Goal: Information Seeking & Learning: Learn about a topic

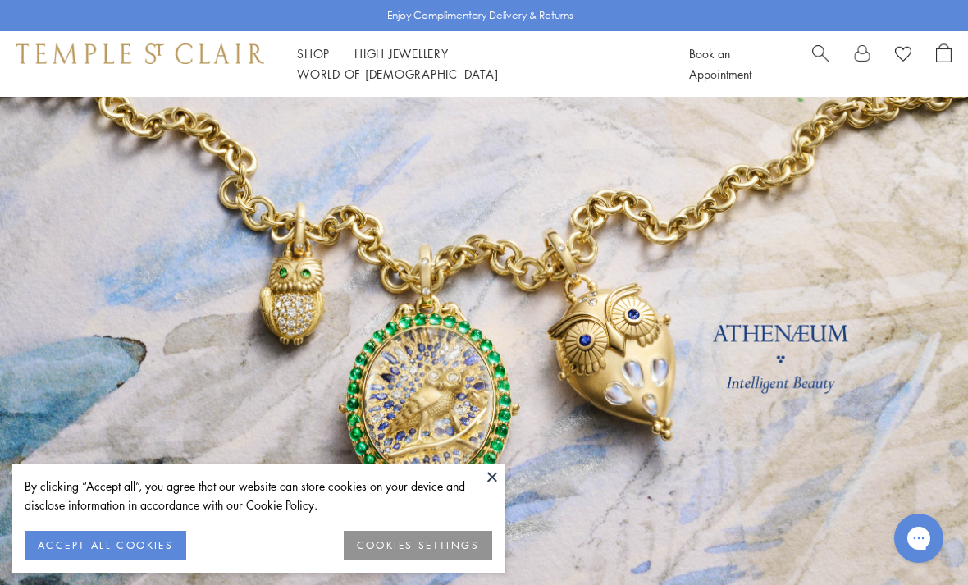
click at [489, 472] on button at bounding box center [492, 476] width 25 height 25
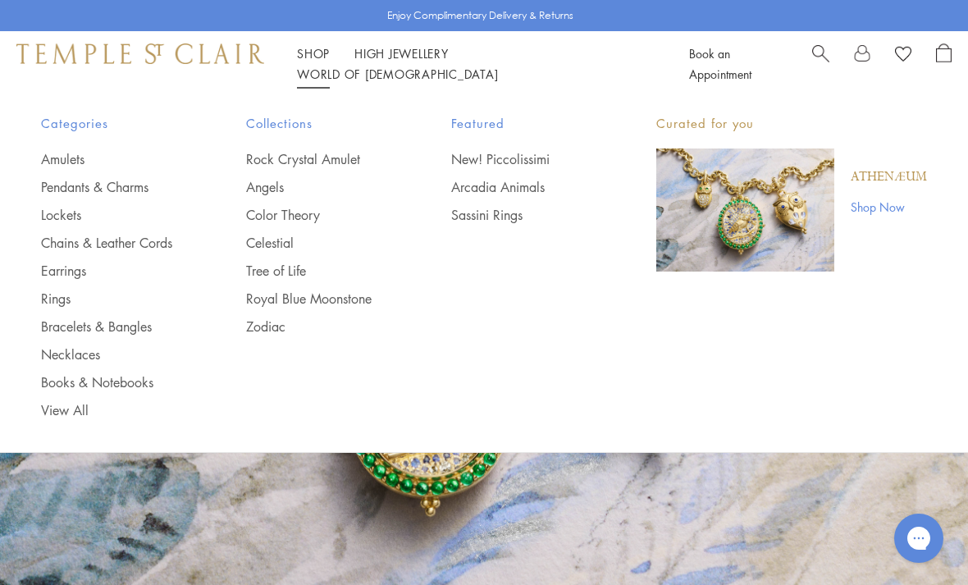
click at [67, 356] on link "Necklaces" at bounding box center [111, 354] width 140 height 18
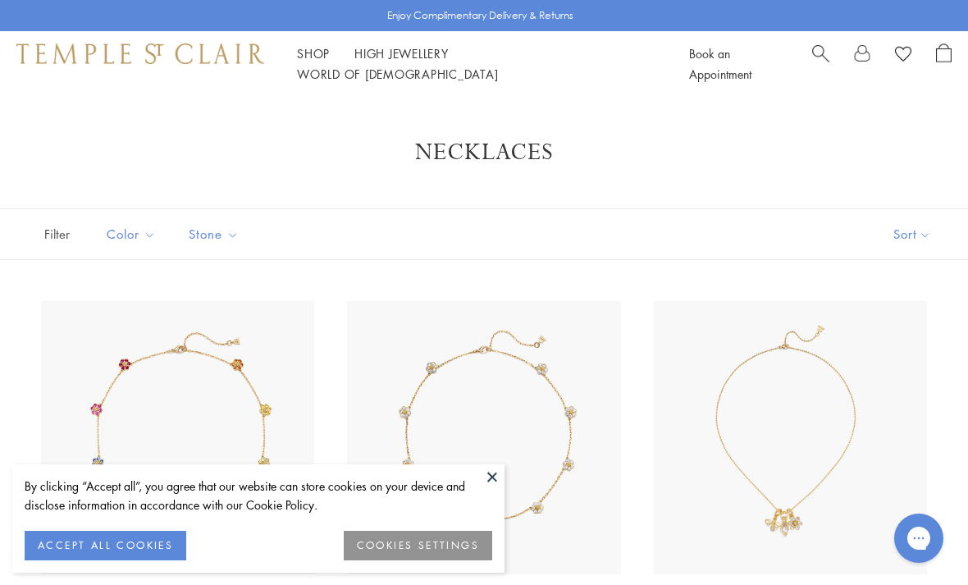
click at [482, 470] on button at bounding box center [492, 476] width 25 height 25
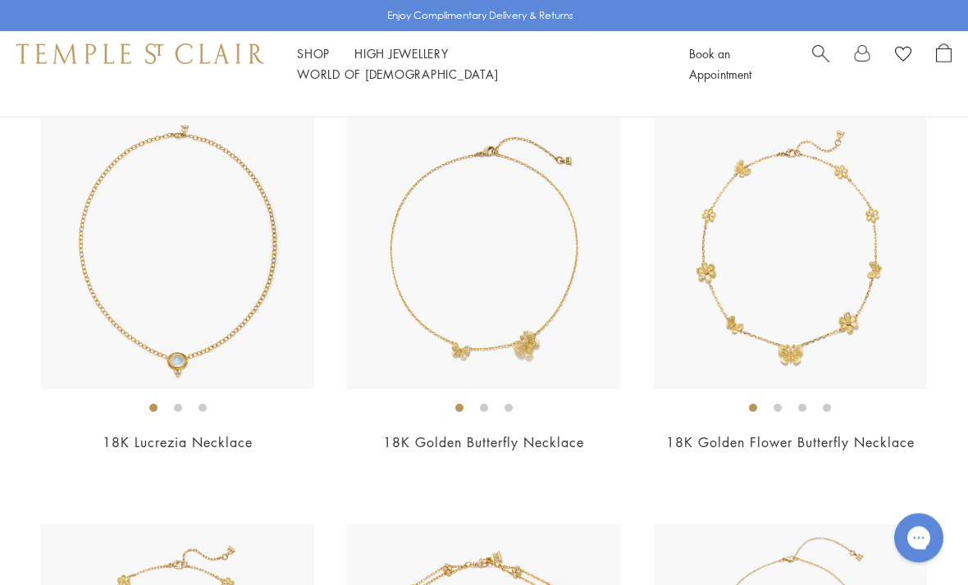
scroll to position [1015, 0]
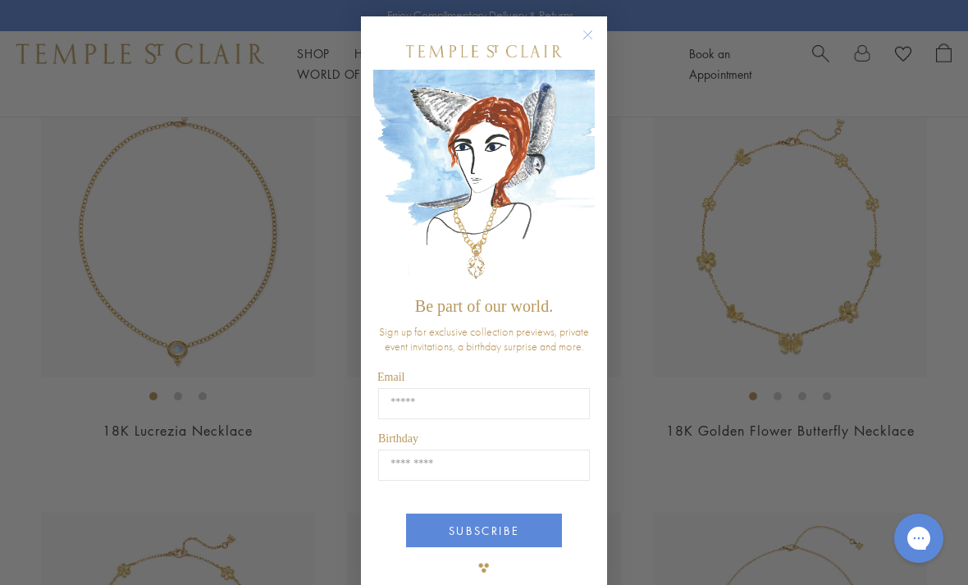
click at [590, 38] on circle "Close dialog" at bounding box center [589, 35] width 20 height 20
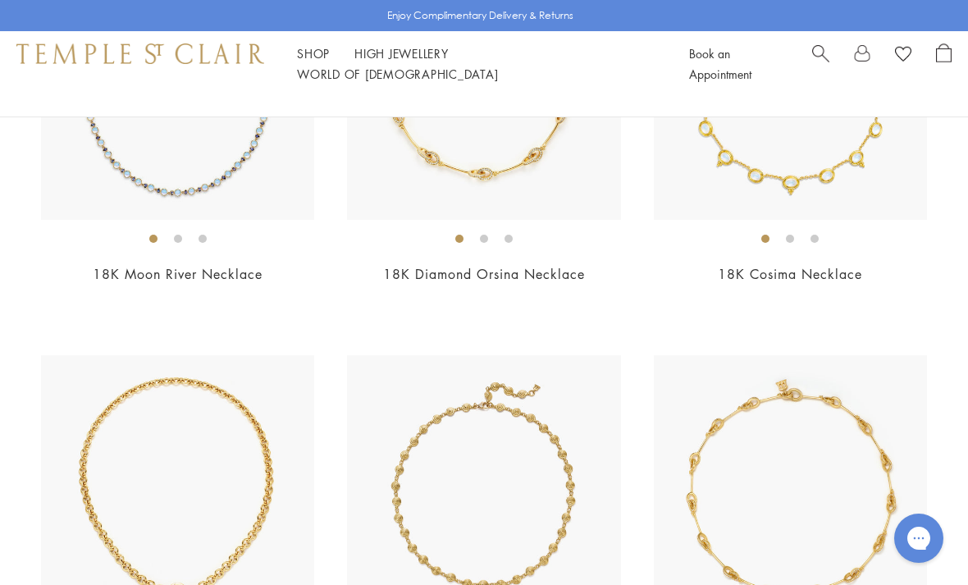
scroll to position [4845, 0]
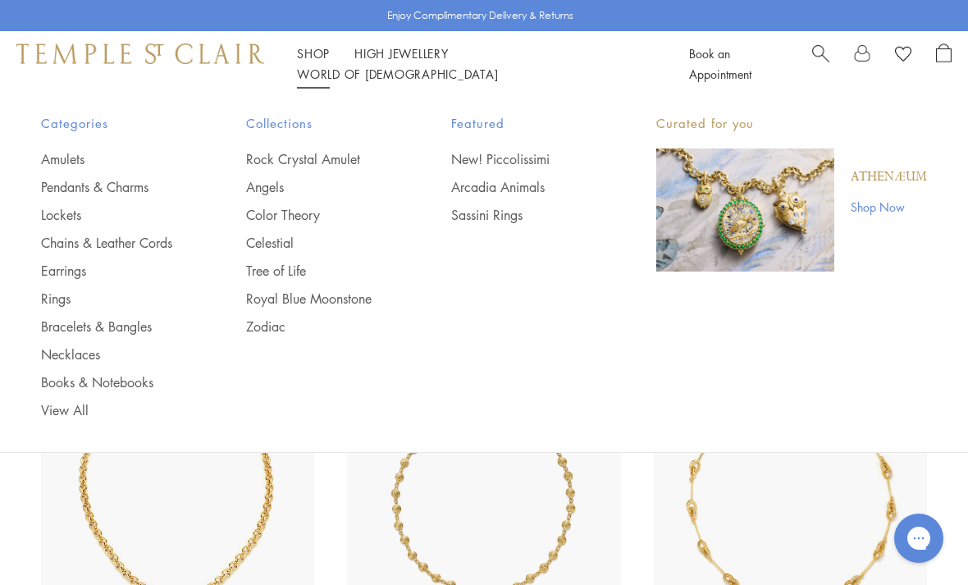
click at [46, 305] on link "Rings" at bounding box center [111, 299] width 140 height 18
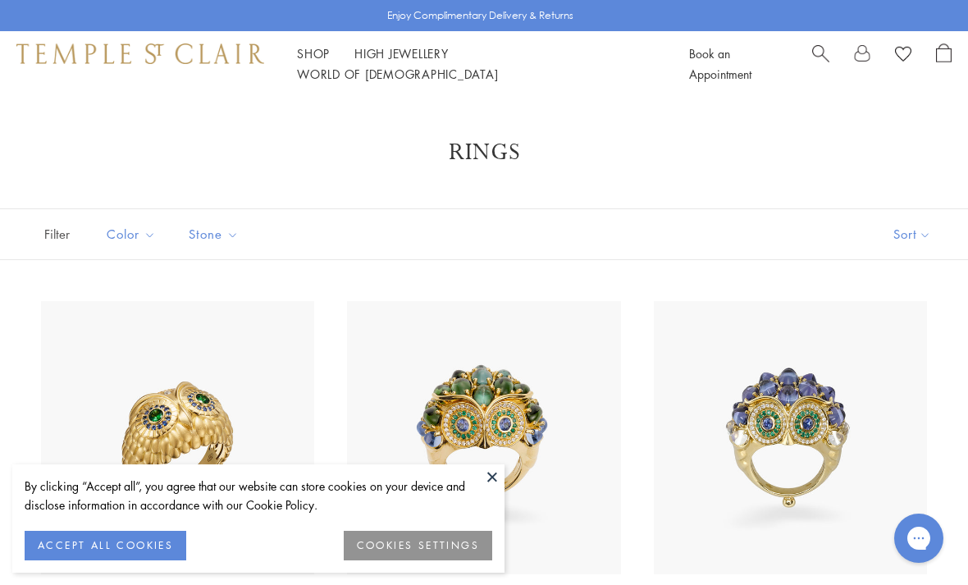
click at [487, 476] on button at bounding box center [492, 476] width 25 height 25
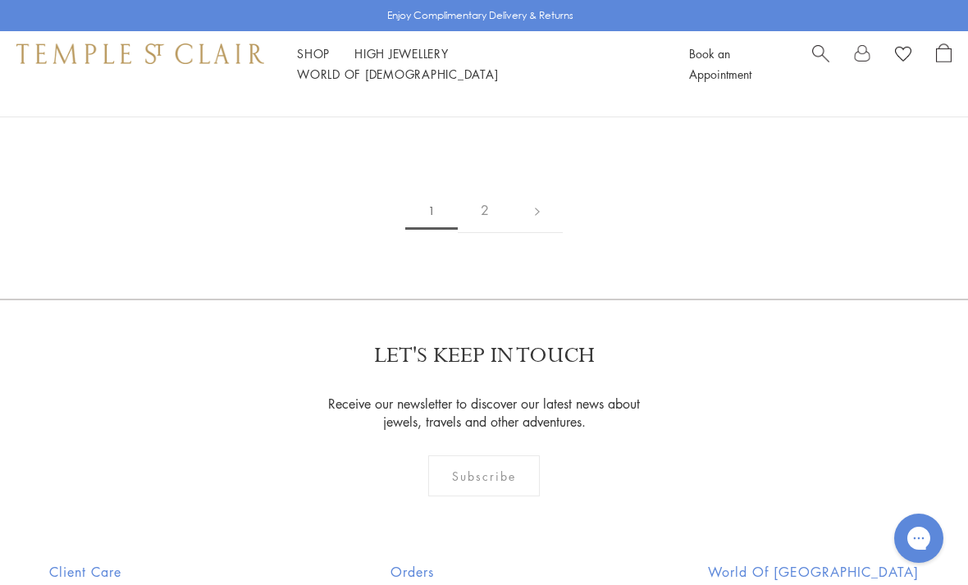
scroll to position [6702, 0]
click at [485, 202] on link "2" at bounding box center [485, 212] width 54 height 45
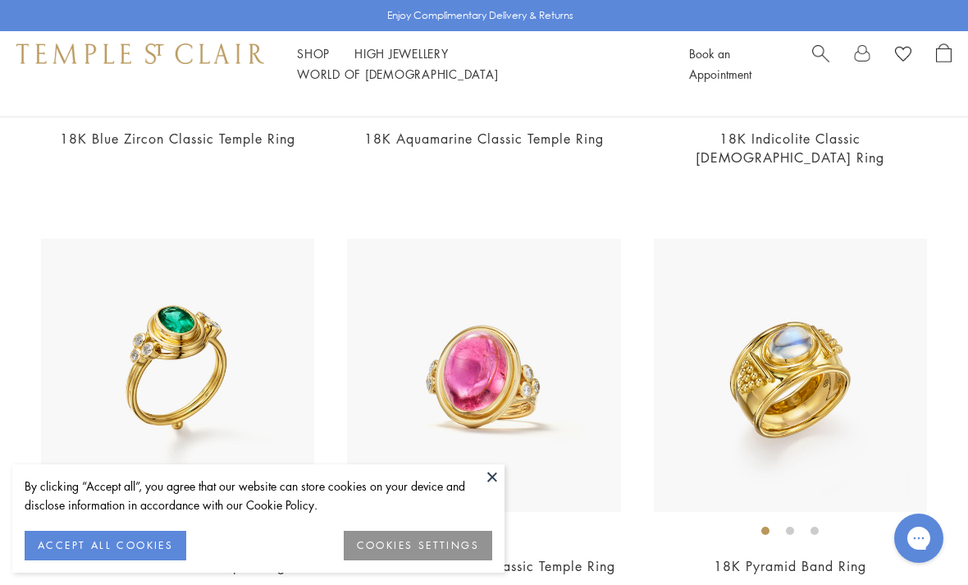
scroll to position [488, 0]
